Goal: Use online tool/utility

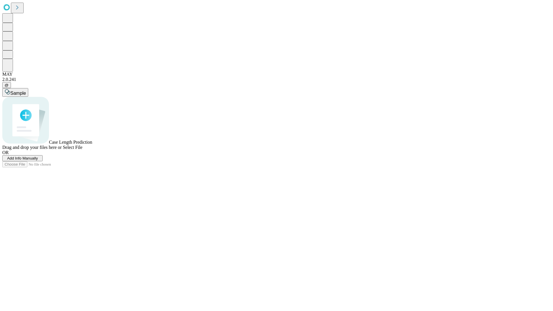
click at [82, 150] on span "Select File" at bounding box center [73, 147] width 20 height 5
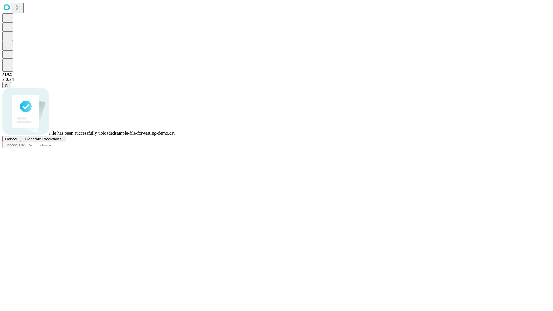
click at [61, 141] on span "Generate Predictions" at bounding box center [43, 139] width 36 height 4
